Goal: Transaction & Acquisition: Purchase product/service

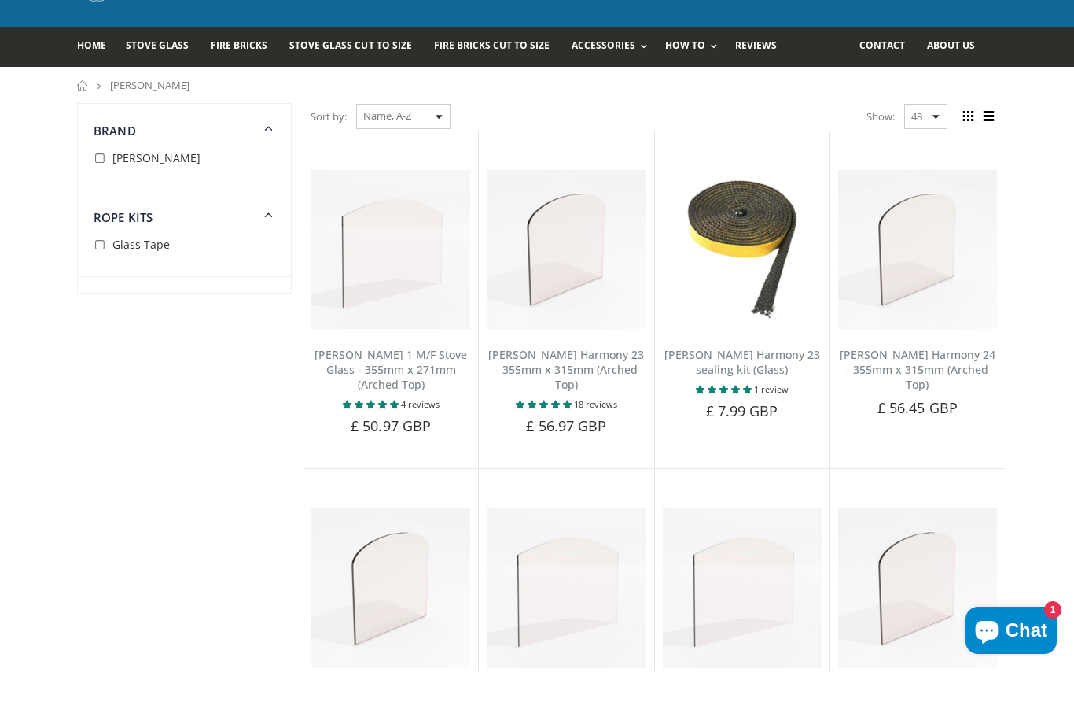
scroll to position [79, 0]
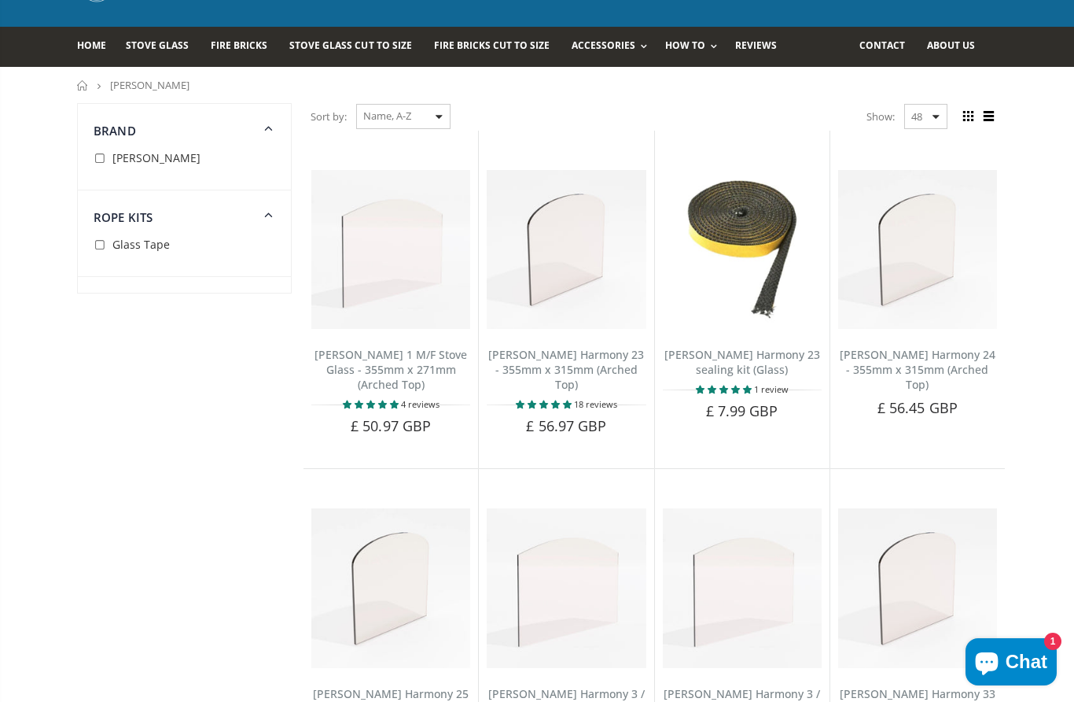
click at [425, 261] on img at bounding box center [390, 249] width 159 height 159
click at [104, 153] on input "checkbox" at bounding box center [102, 159] width 16 height 16
checkbox input "true"
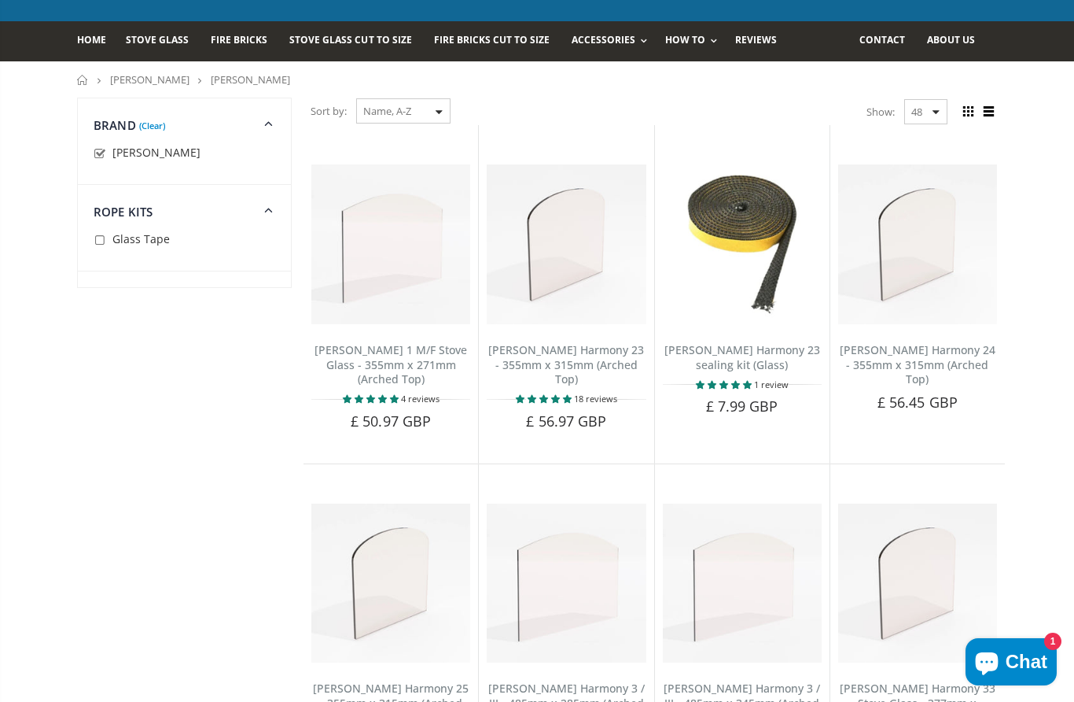
scroll to position [84, 0]
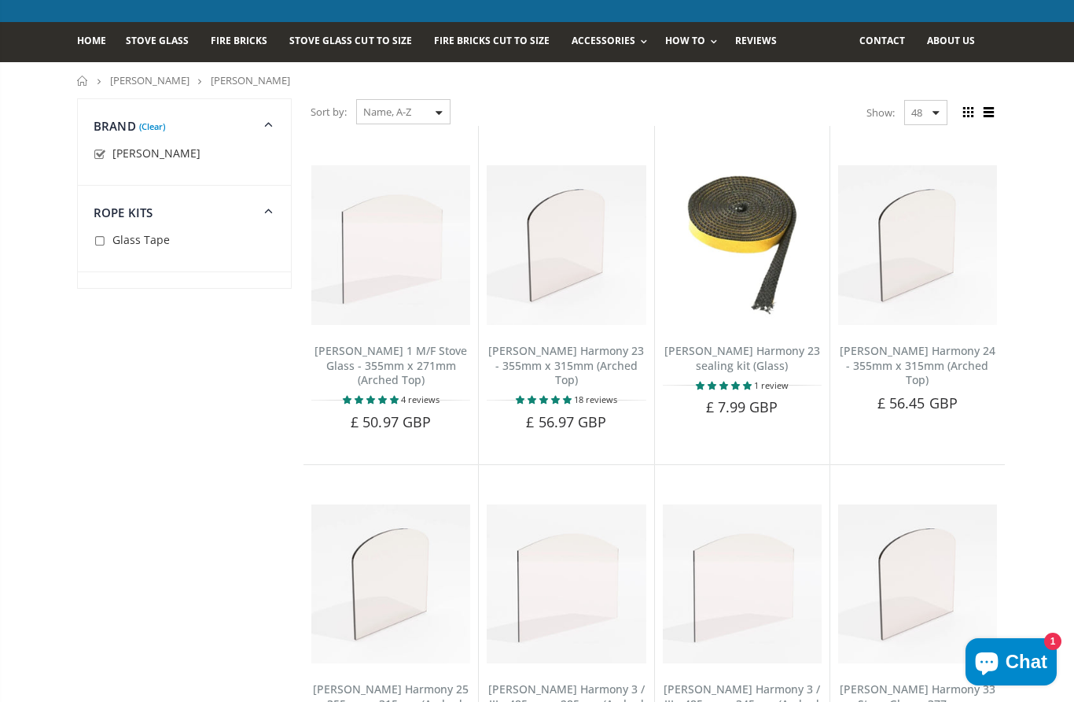
scroll to position [79, 0]
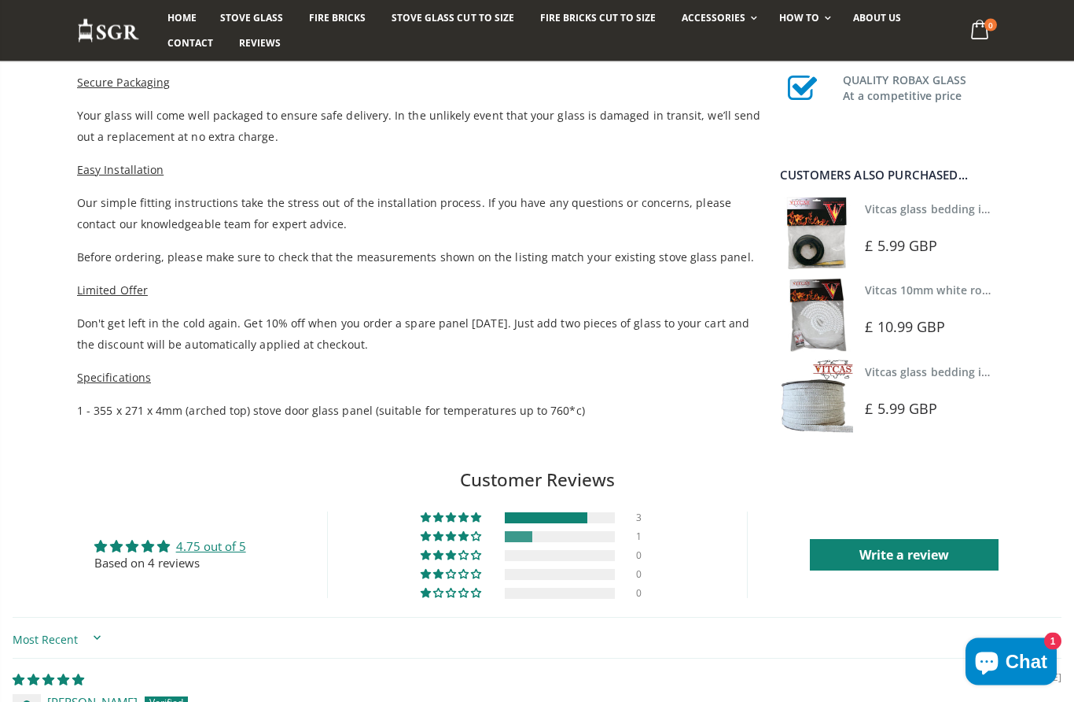
scroll to position [796, 0]
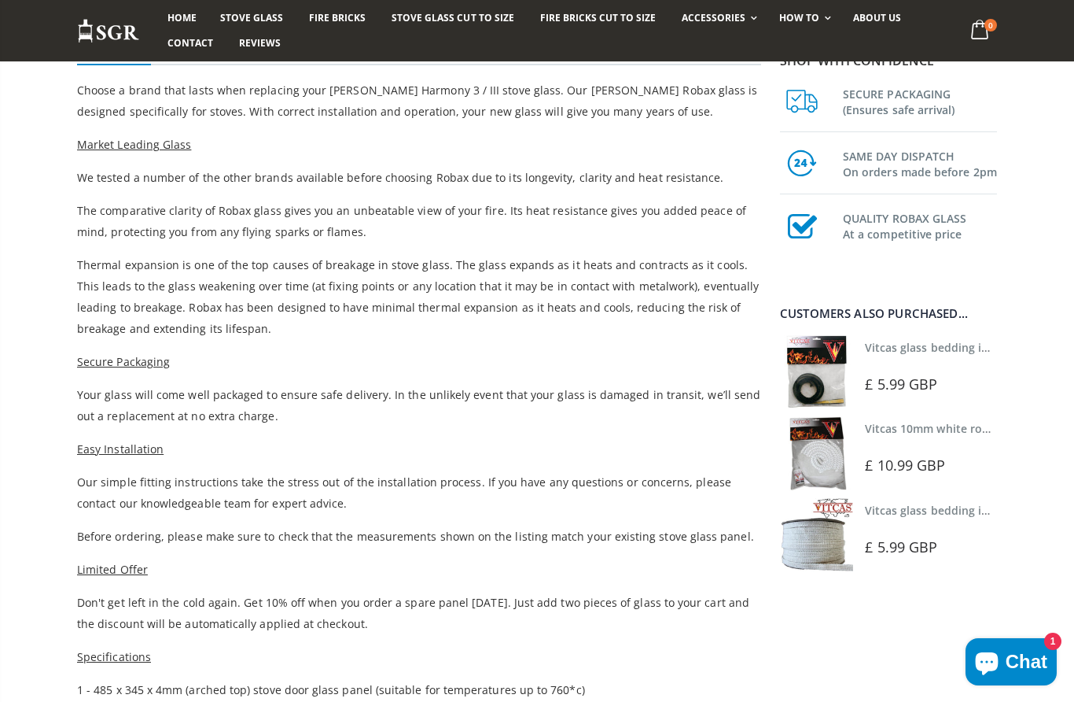
scroll to position [462, 0]
